Goal: Task Accomplishment & Management: Use online tool/utility

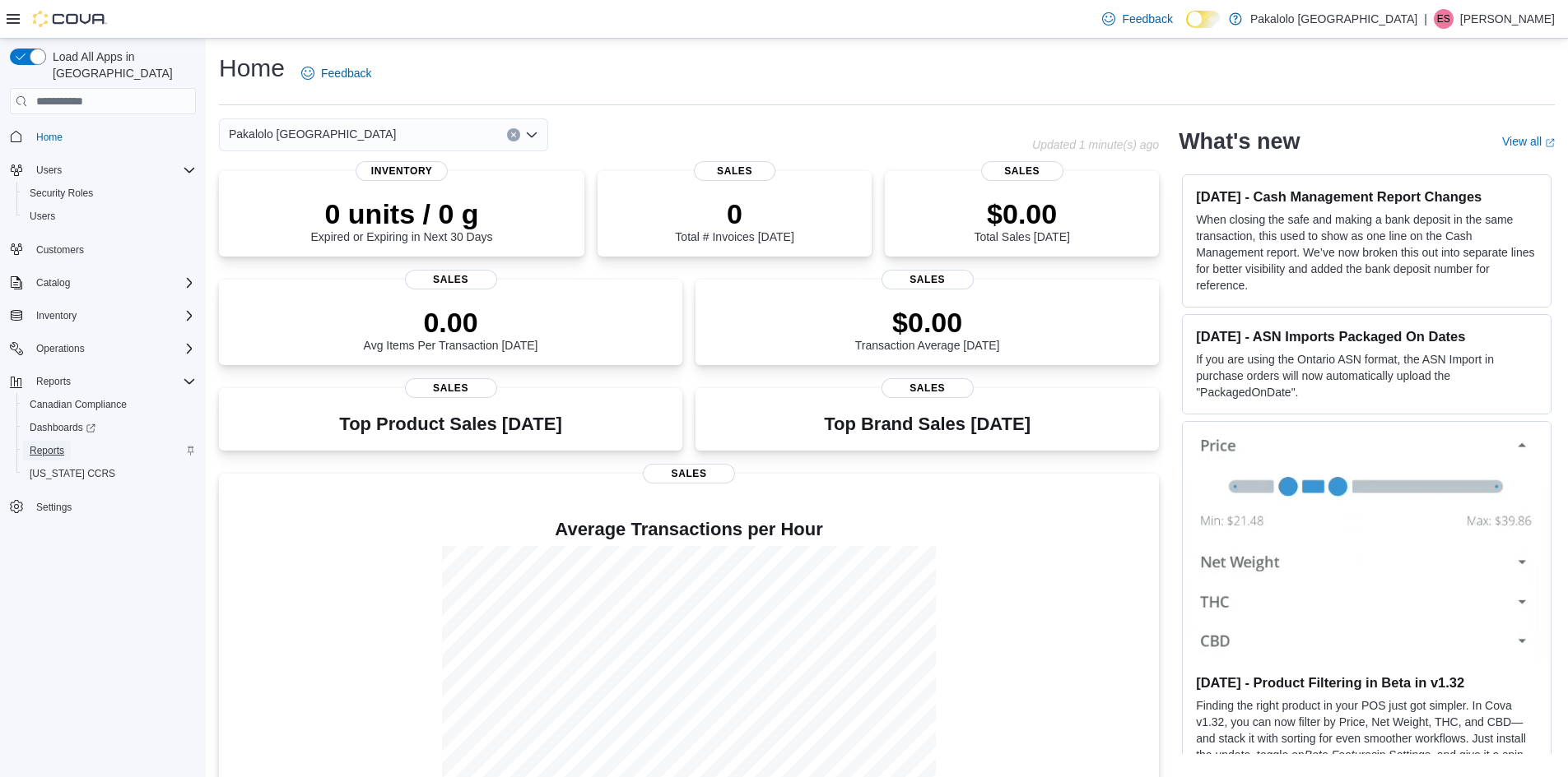
click at [50, 445] on span "Reports" at bounding box center [47, 451] width 34 height 13
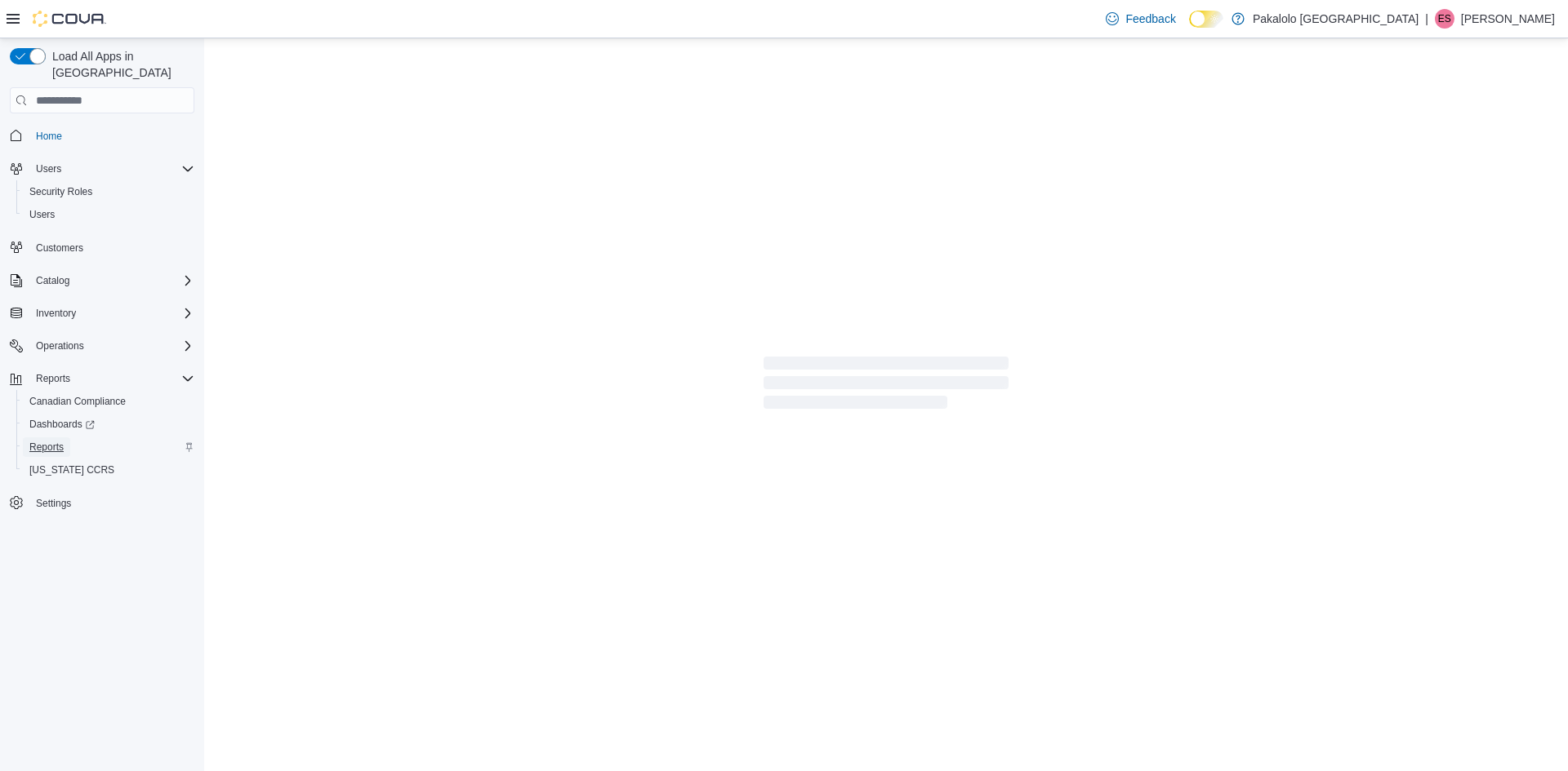
click at [53, 441] on span "Reports" at bounding box center [47, 447] width 34 height 13
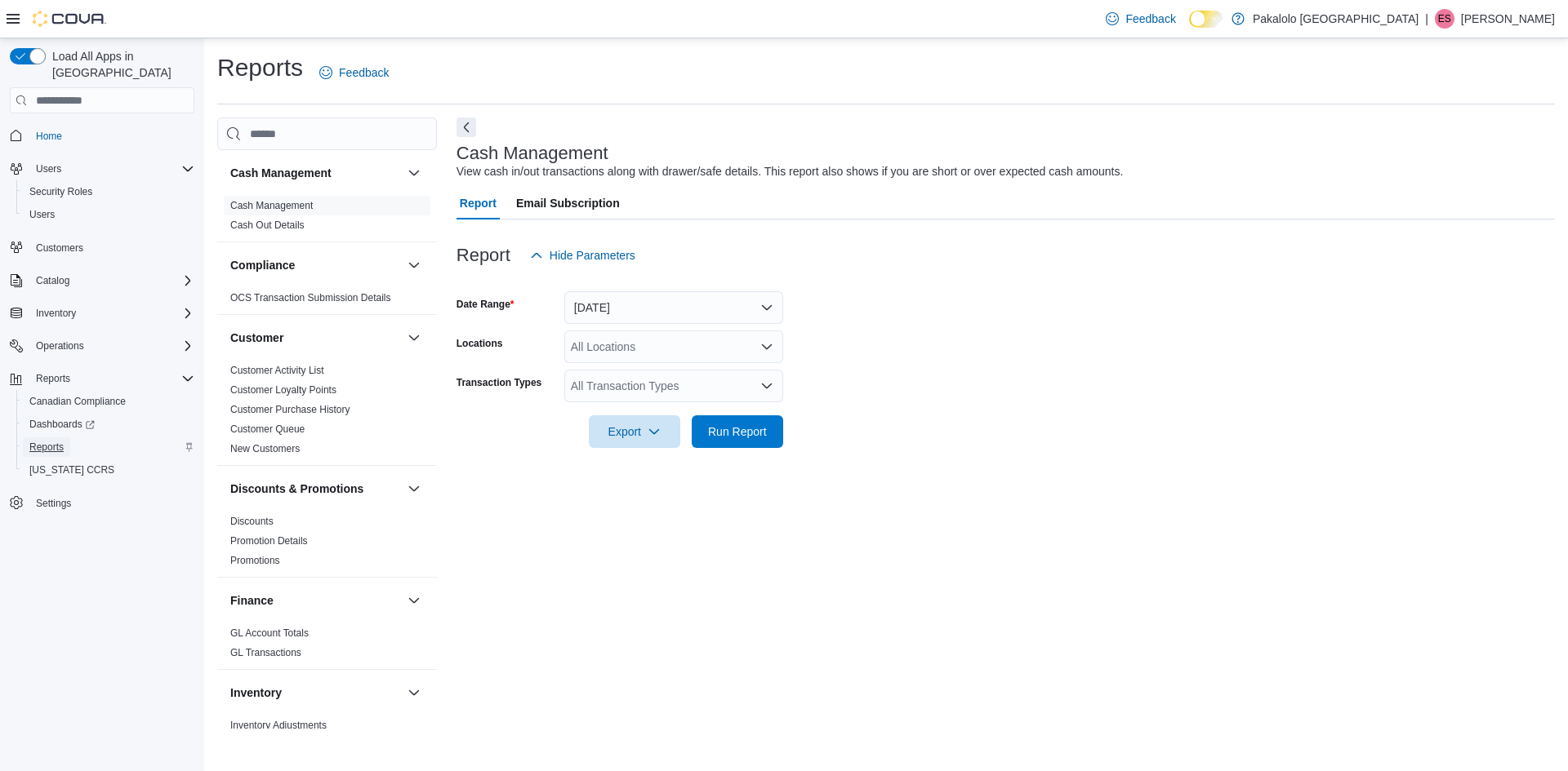
click at [50, 441] on span "Reports" at bounding box center [47, 447] width 34 height 13
click at [53, 441] on span "Reports" at bounding box center [47, 447] width 34 height 13
click at [770, 305] on button "[DATE]" at bounding box center [673, 307] width 218 height 32
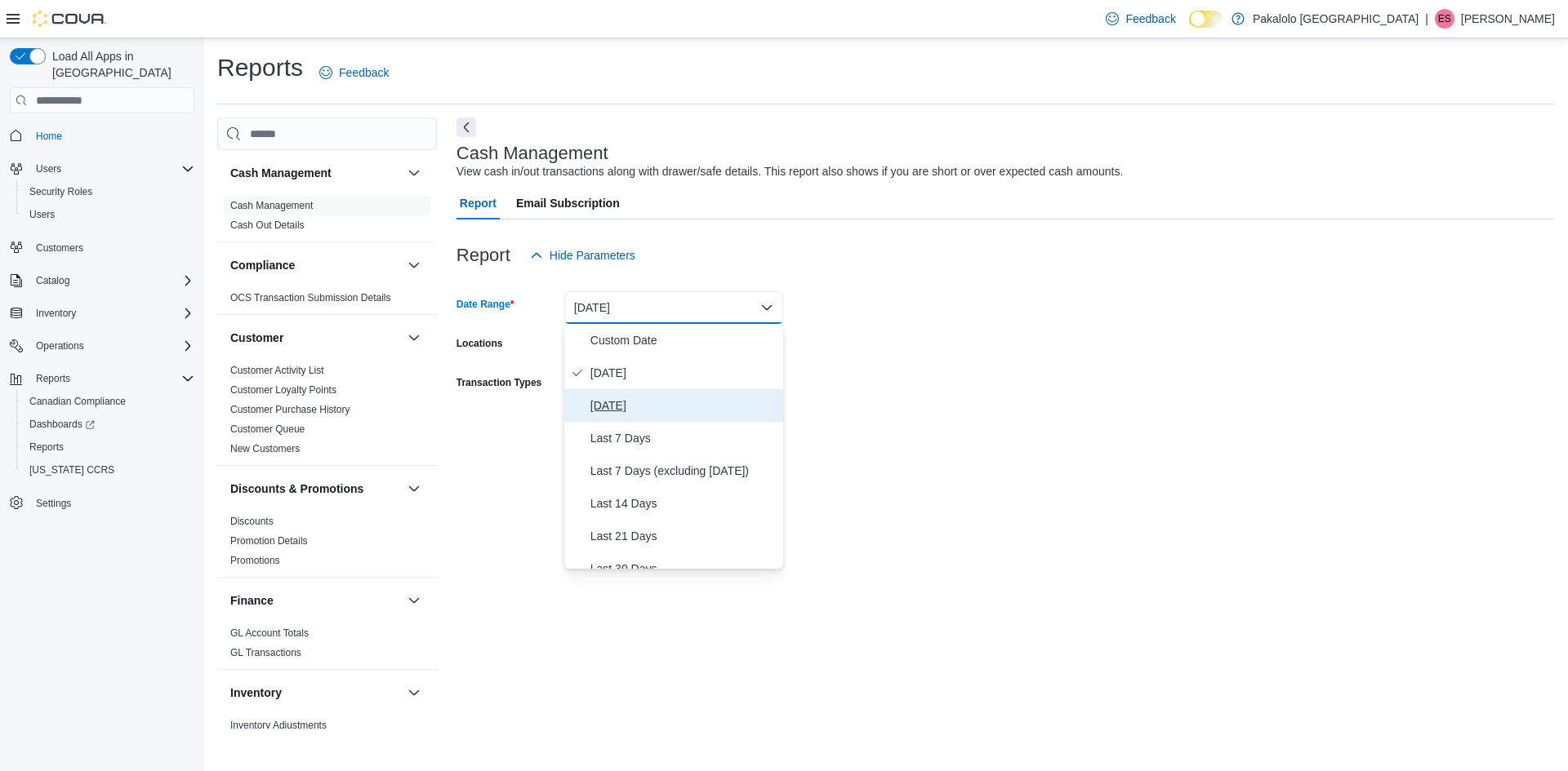
click at [681, 404] on span "[DATE]" at bounding box center [684, 405] width 186 height 19
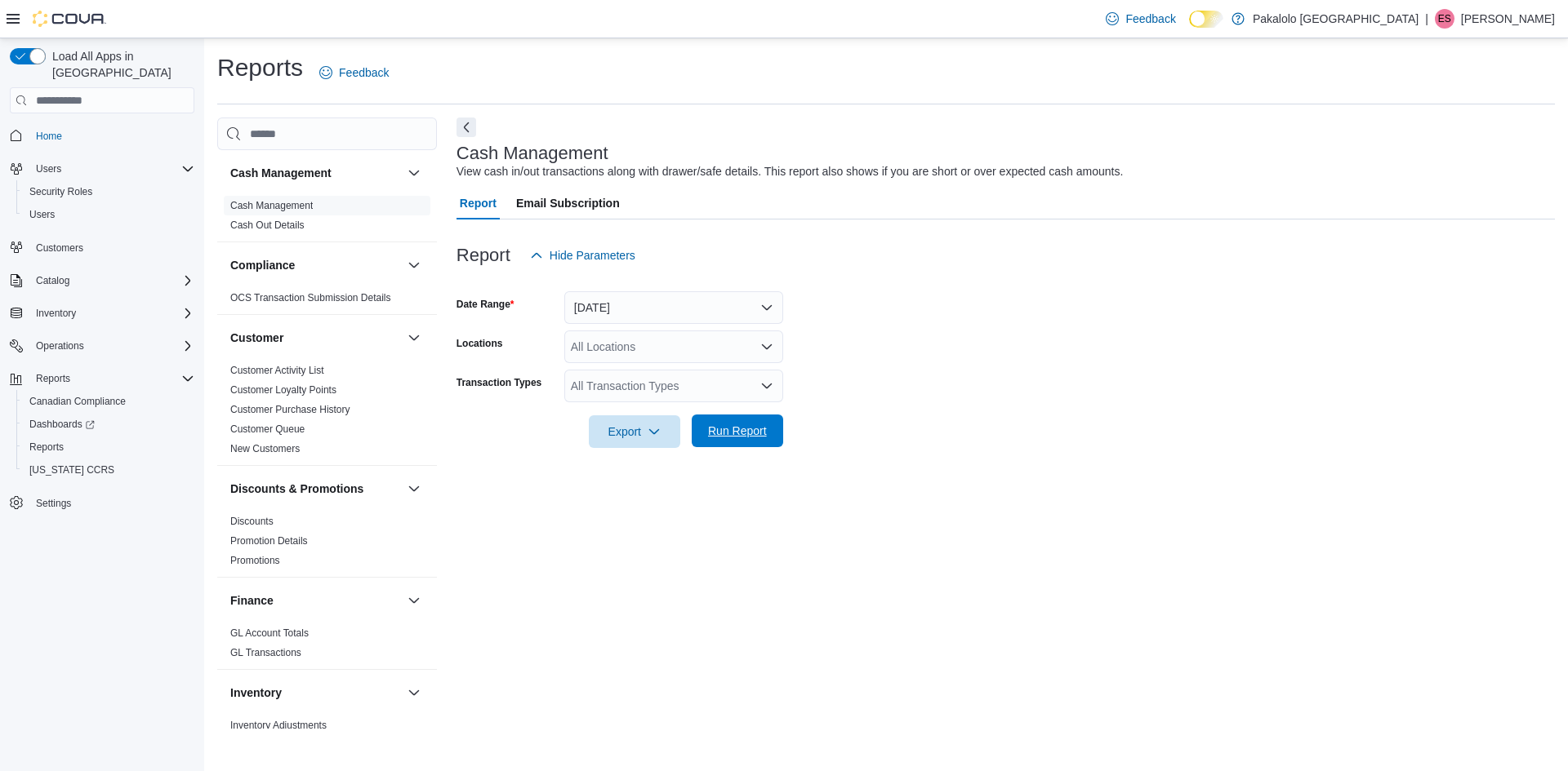
click at [724, 437] on span "Run Report" at bounding box center [737, 431] width 59 height 17
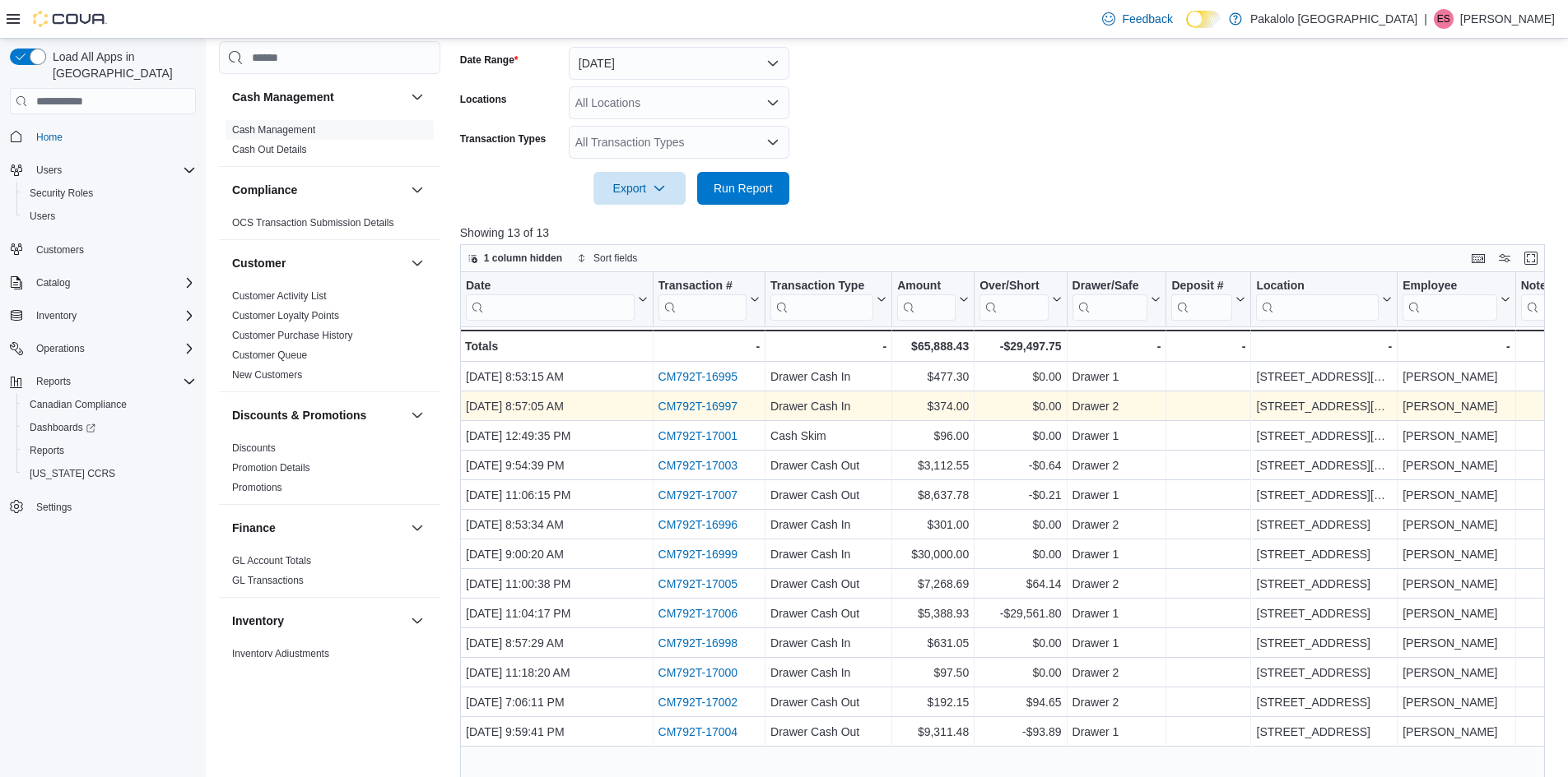
scroll to position [329, 0]
